Goal: Task Accomplishment & Management: Complete application form

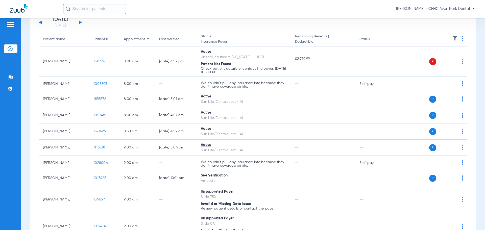
scroll to position [25, 0]
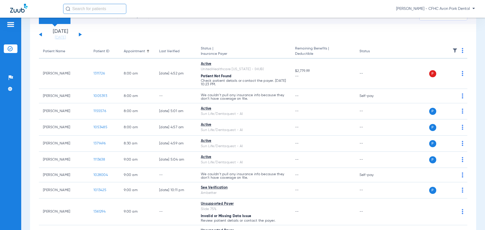
click at [80, 34] on button at bounding box center [80, 35] width 3 height 4
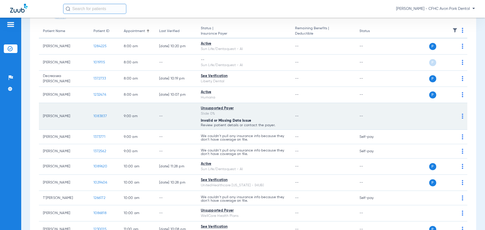
scroll to position [50, 0]
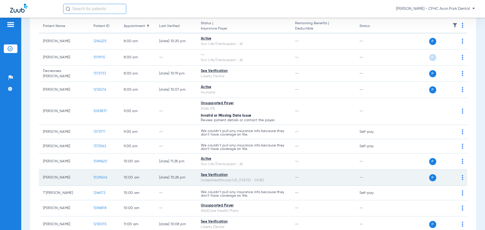
click at [102, 177] on span "1029406" at bounding box center [100, 178] width 14 height 4
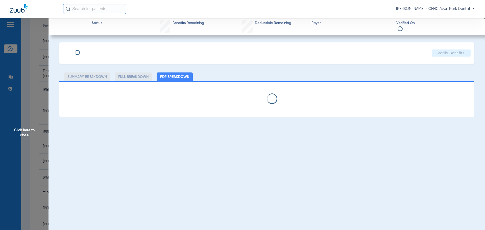
type input "[PERSON_NAME]"
type input "[DATE]"
type input "118242197"
type input "99999"
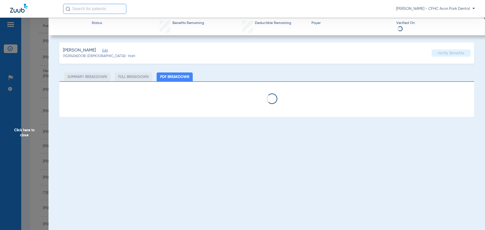
click at [106, 52] on span "Edit" at bounding box center [104, 51] width 5 height 5
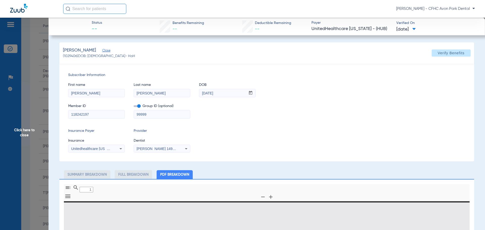
type input "0"
select select "page-width"
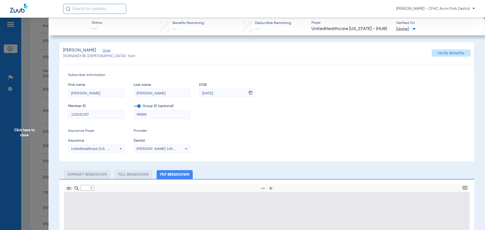
click at [89, 114] on input "118242197" at bounding box center [96, 114] width 56 height 8
type input "1"
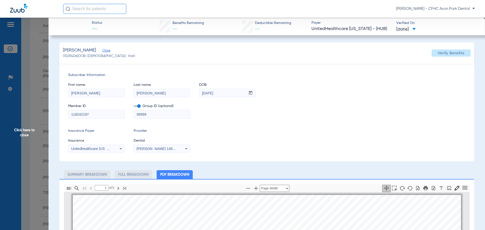
scroll to position [3, 0]
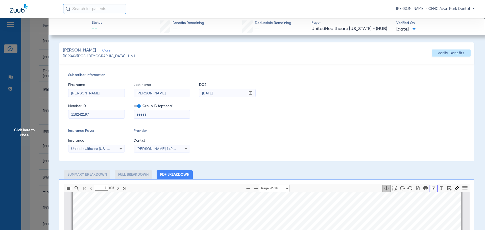
click at [431, 190] on icon "button" at bounding box center [433, 188] width 5 height 5
